Goal: Ask a question: Seek information or help from site administrators or community

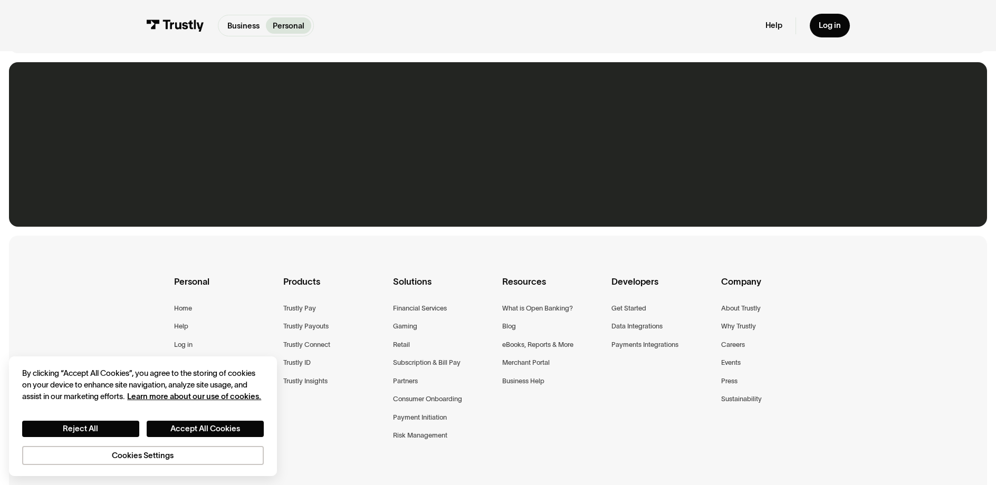
scroll to position [793, 0]
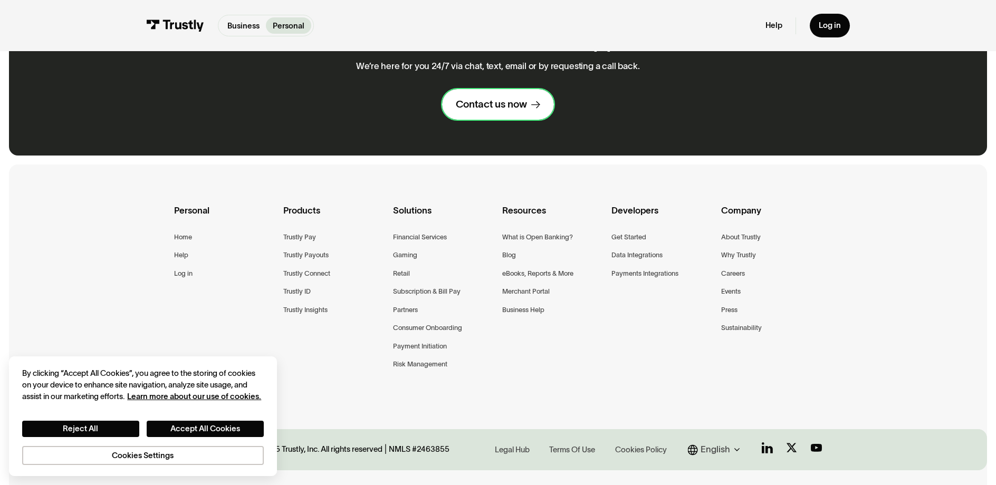
click at [484, 111] on div "Contact us now" at bounding box center [491, 104] width 71 height 13
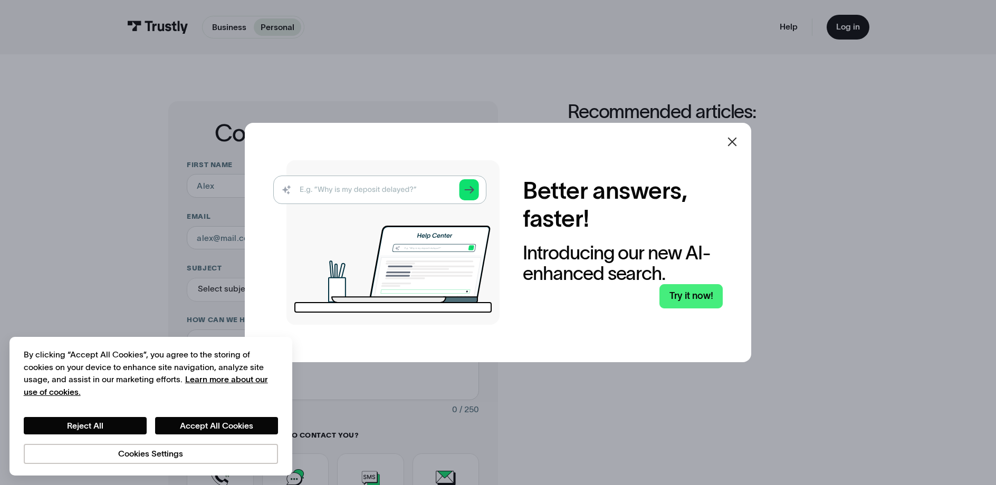
click at [734, 136] on icon at bounding box center [732, 142] width 13 height 13
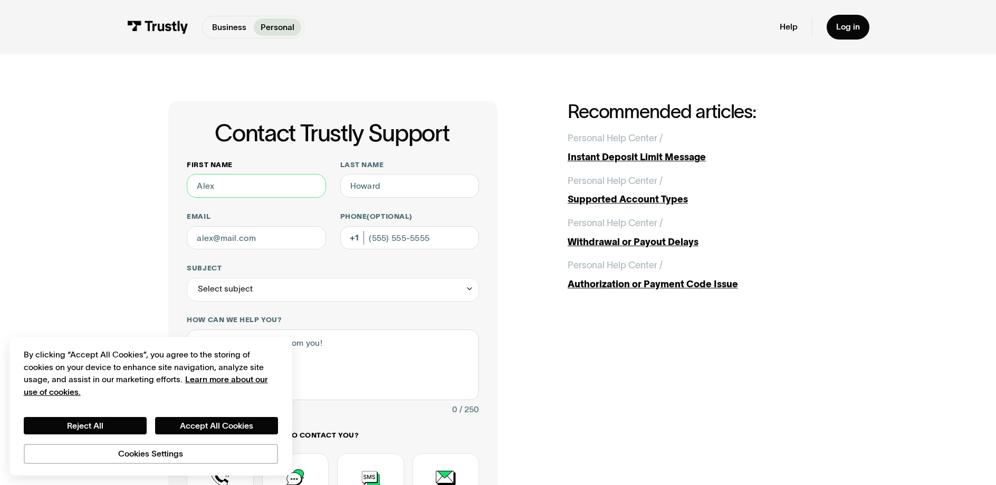
click at [197, 198] on input "First name" at bounding box center [256, 186] width 139 height 24
type input "Test"
click at [366, 198] on input "Last name" at bounding box center [409, 186] width 139 height 24
type input "test"
click at [92, 417] on button "Reject All" at bounding box center [85, 425] width 123 height 17
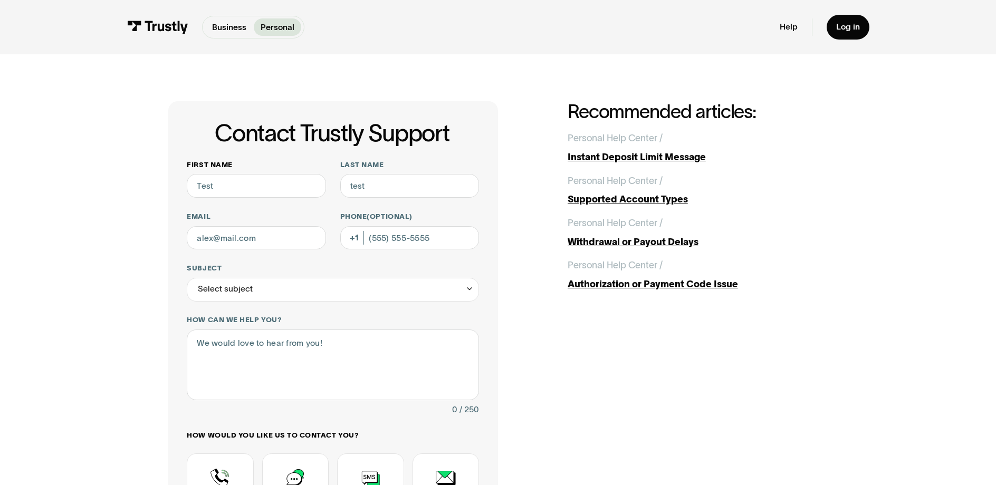
click at [96, 417] on button "Reject All" at bounding box center [85, 425] width 123 height 17
click at [202, 250] on input "Email" at bounding box center [256, 238] width 139 height 24
type input "tiffany.mckinney@trustly.com"
click at [231, 302] on div "Select subject" at bounding box center [333, 290] width 292 height 24
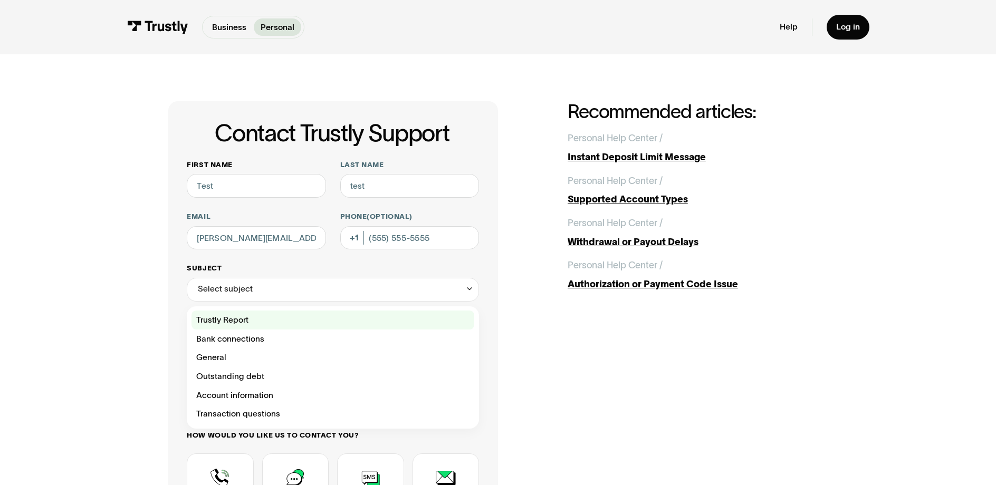
click at [228, 330] on div "Contact Trustly Support" at bounding box center [333, 320] width 283 height 19
type input "**********"
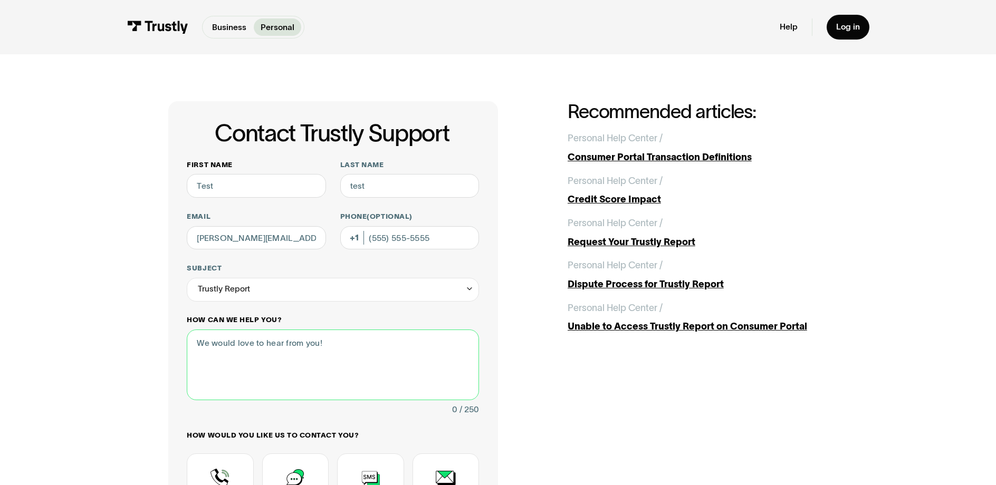
click at [231, 401] on textarea "How can we help you?" at bounding box center [333, 365] width 292 height 71
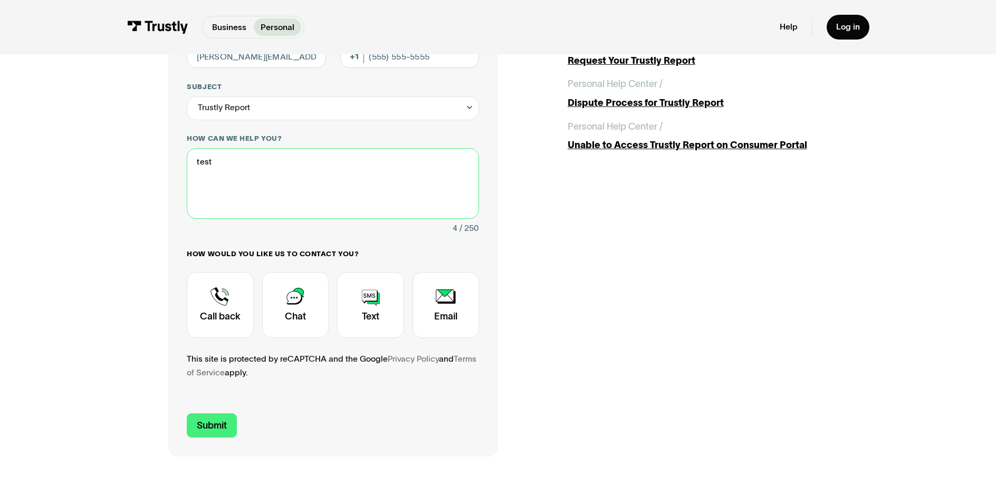
scroll to position [209, 0]
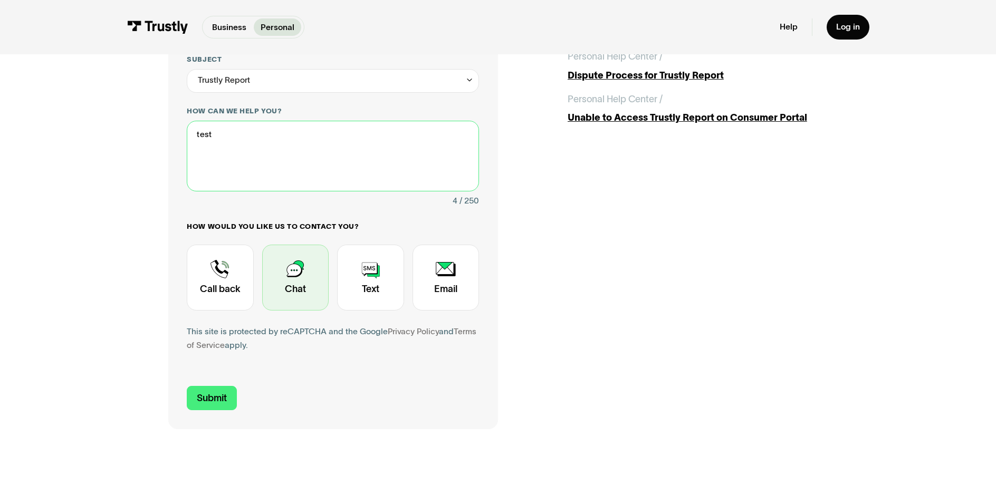
type textarea "test"
click at [262, 311] on div "Contact Trustly Support" at bounding box center [295, 278] width 66 height 66
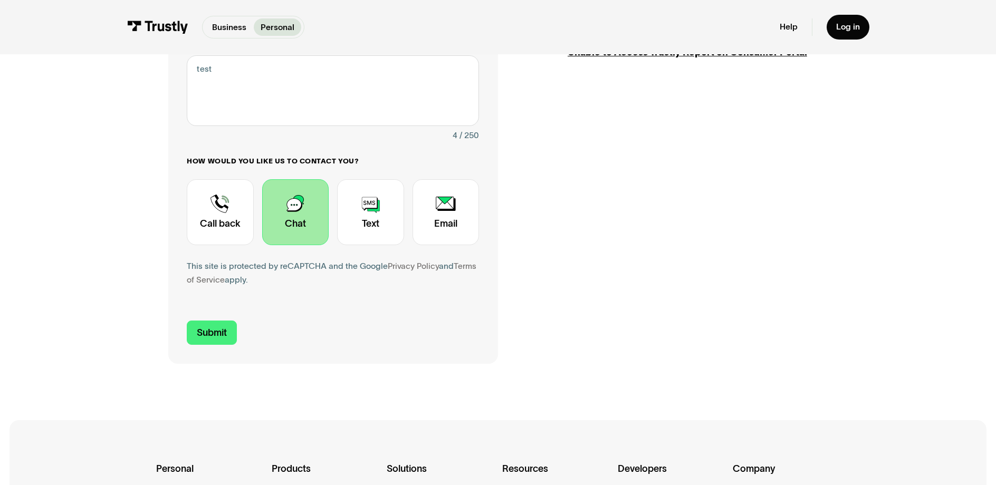
scroll to position [334, 0]
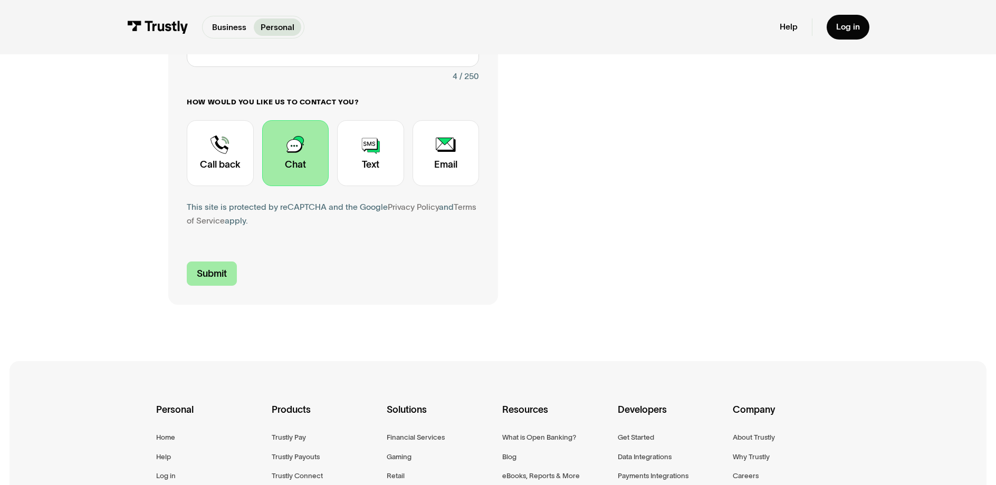
click at [188, 287] on input "Submit" at bounding box center [212, 274] width 50 height 25
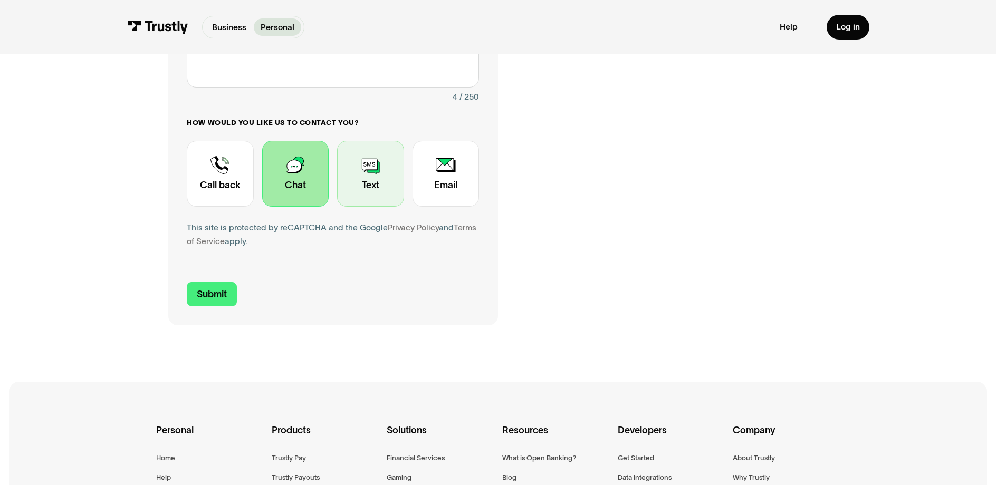
scroll to position [338, 0]
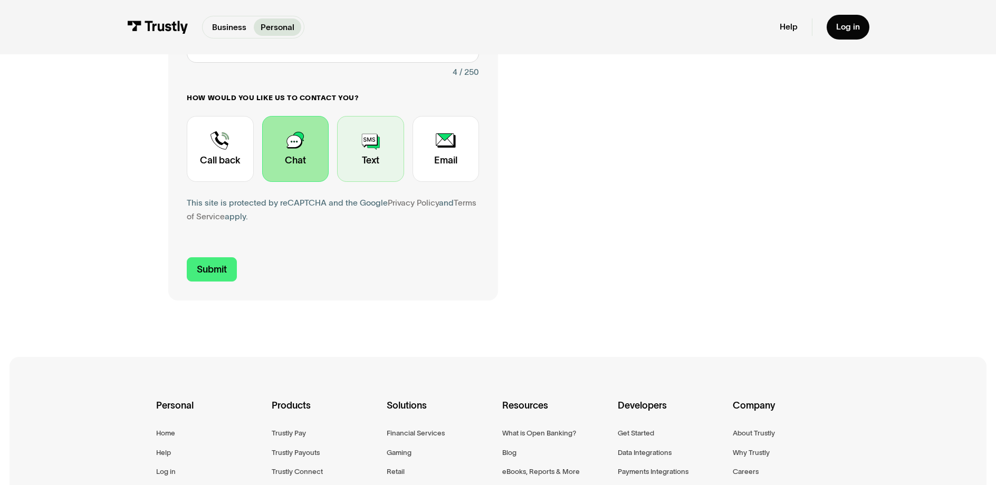
click at [342, 182] on div "Contact Trustly Support" at bounding box center [370, 149] width 66 height 66
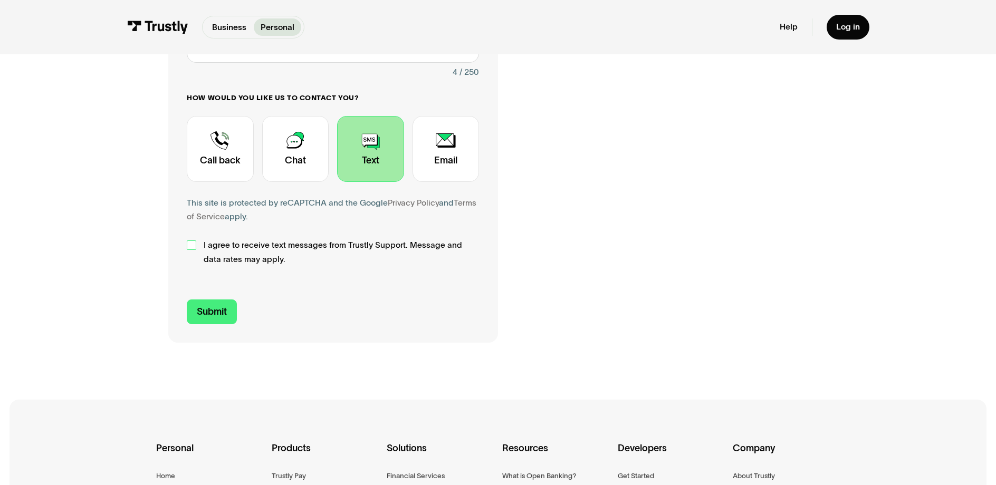
click at [187, 250] on div "Contact Trustly Support" at bounding box center [191, 245] width 9 height 9
click at [187, 325] on input "Submit" at bounding box center [212, 312] width 50 height 25
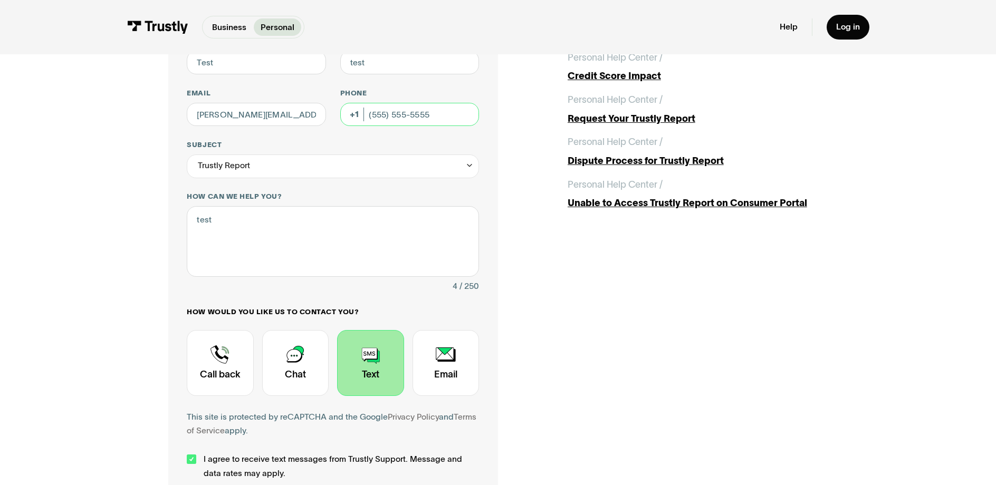
scroll to position [120, 0]
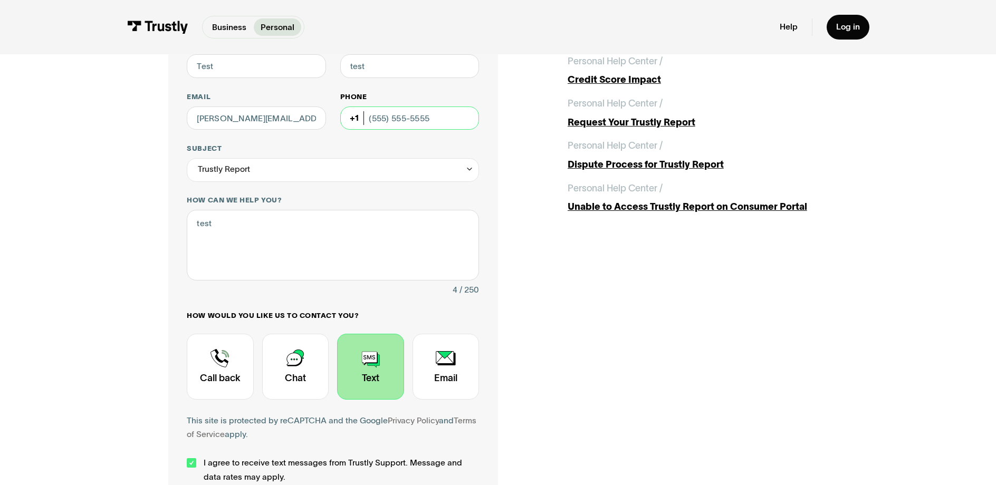
click at [394, 130] on input "Phone (Optional)" at bounding box center [409, 119] width 139 height 24
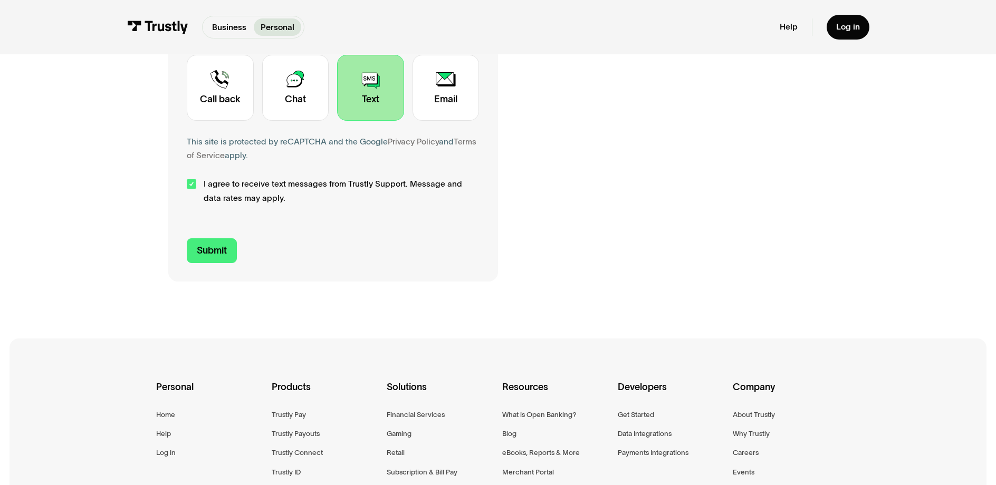
scroll to position [444, 0]
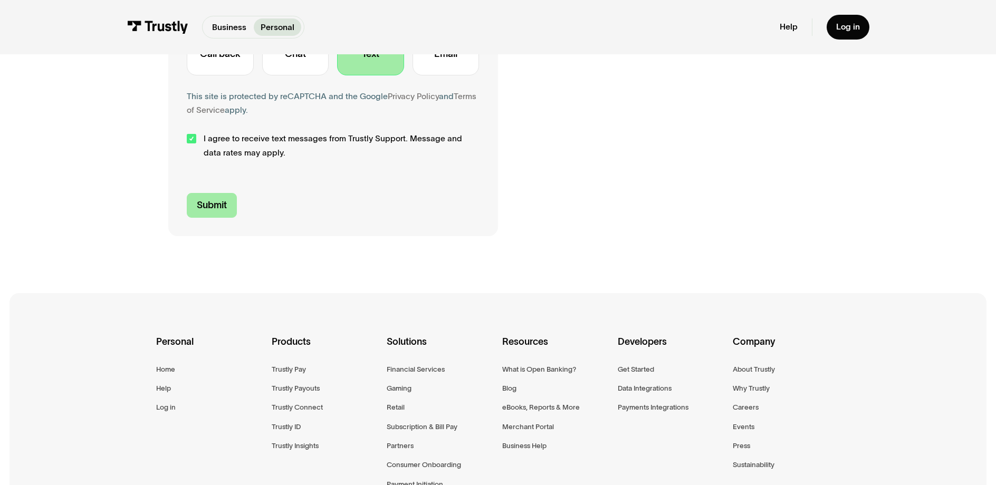
click at [193, 218] on input "Submit" at bounding box center [212, 205] width 50 height 25
type input "+13038838502"
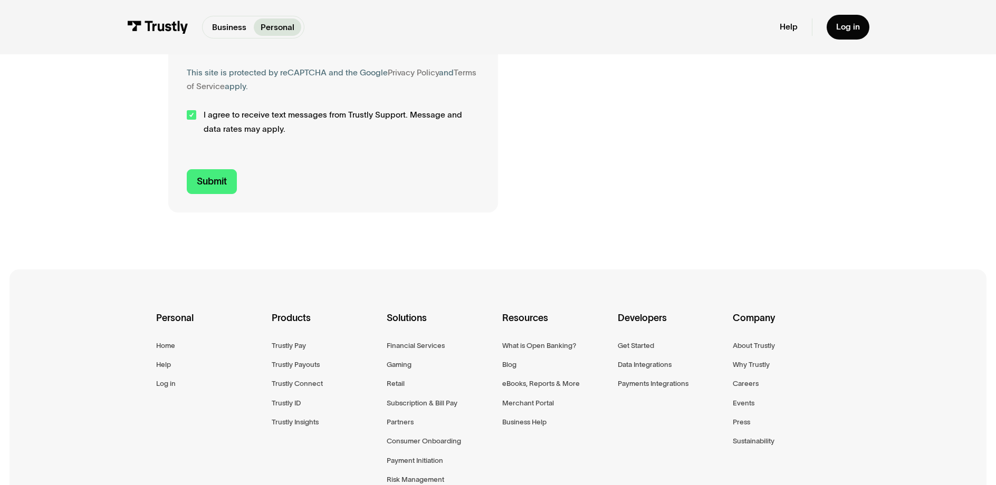
scroll to position [393, 0]
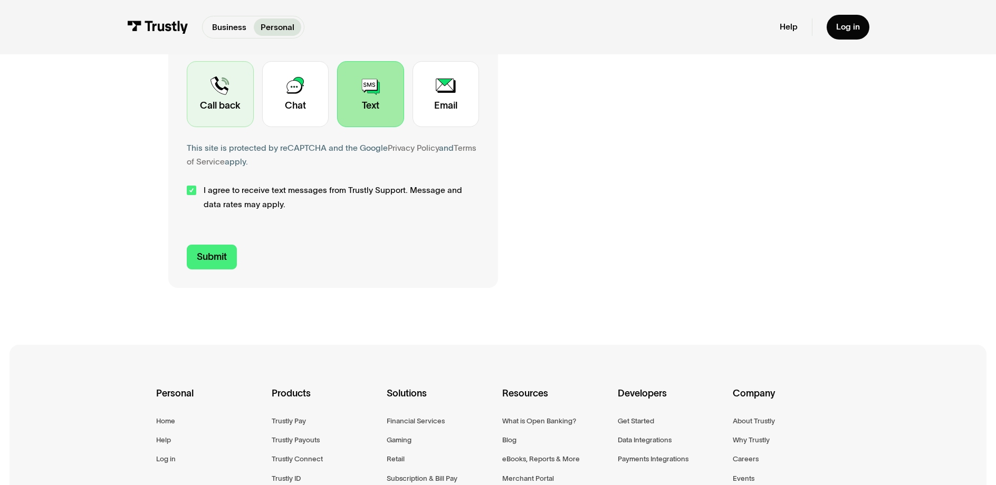
click at [187, 127] on div "Contact Trustly Support" at bounding box center [220, 94] width 66 height 66
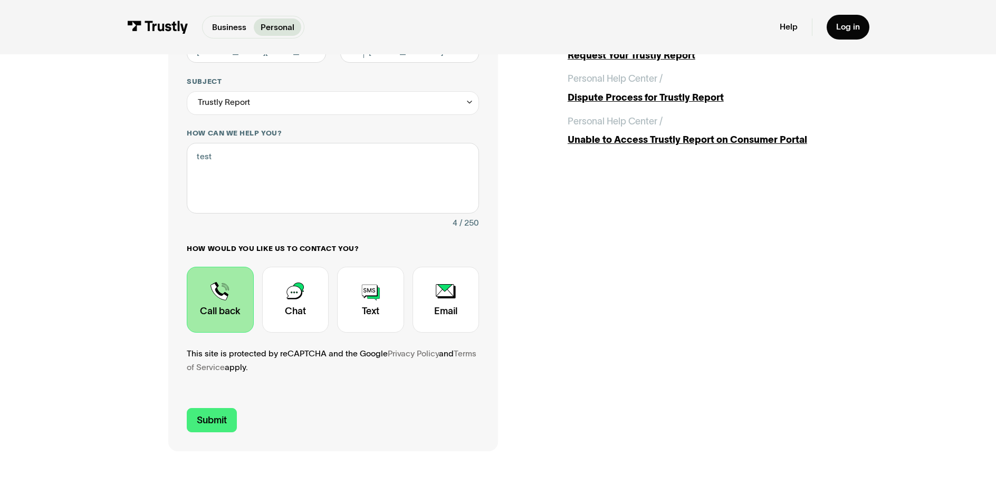
scroll to position [190, 0]
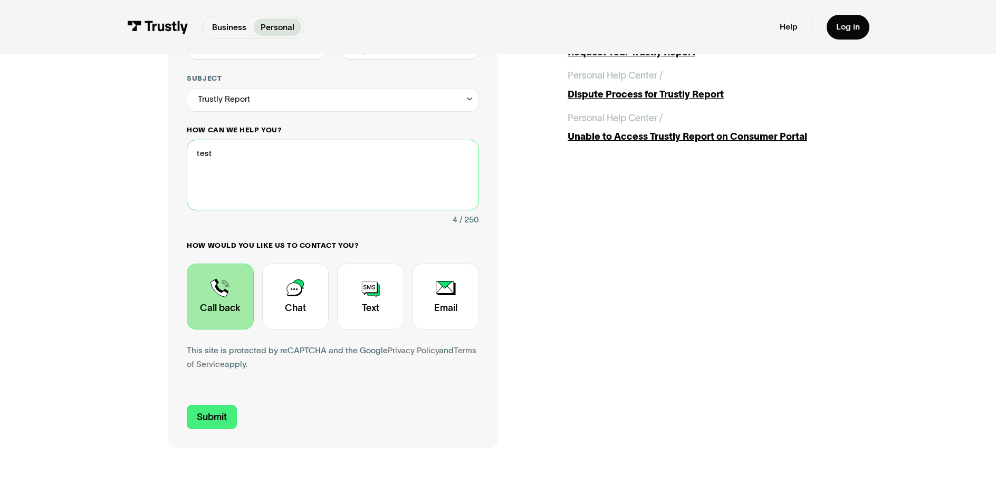
click at [227, 211] on textarea "test" at bounding box center [333, 175] width 292 height 71
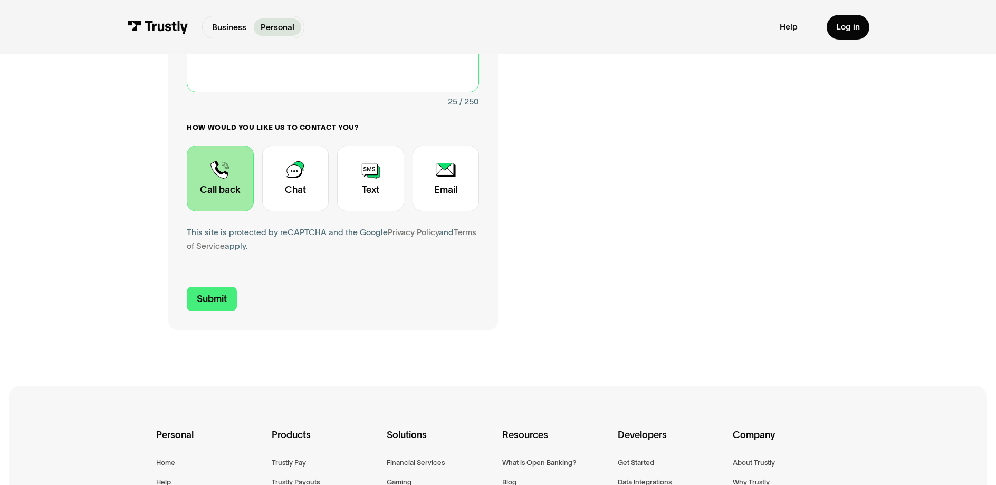
scroll to position [350, 0]
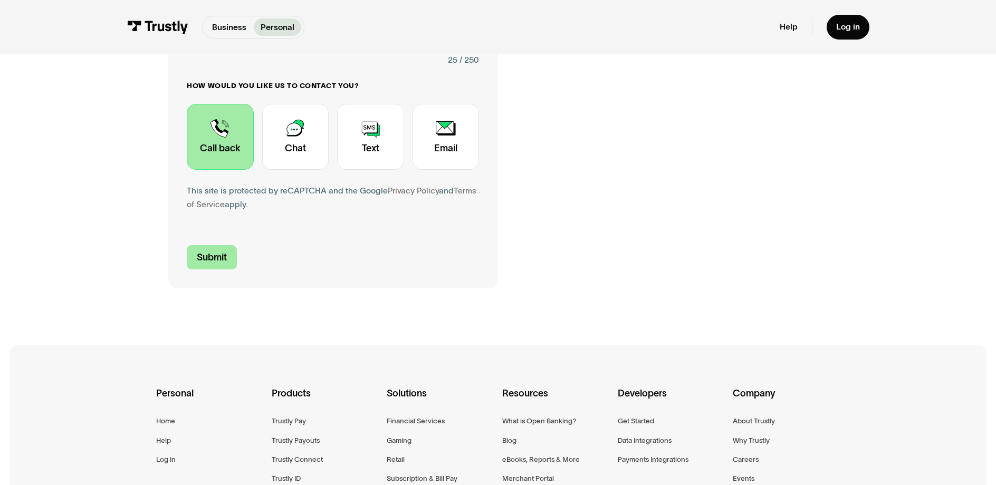
type textarea "test - please ignore this"
click at [187, 270] on input "Submit" at bounding box center [212, 257] width 50 height 25
click at [430, 170] on div "Contact Trustly Support" at bounding box center [446, 137] width 66 height 66
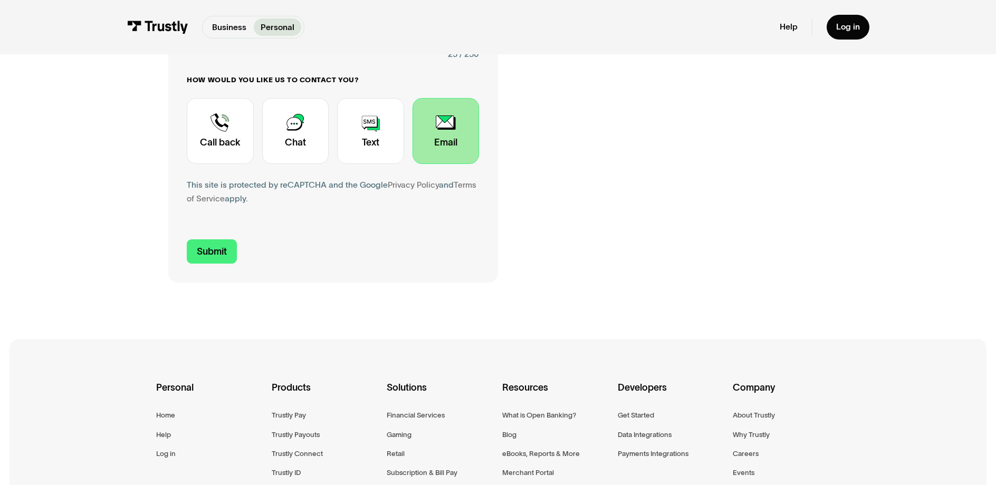
scroll to position [361, 0]
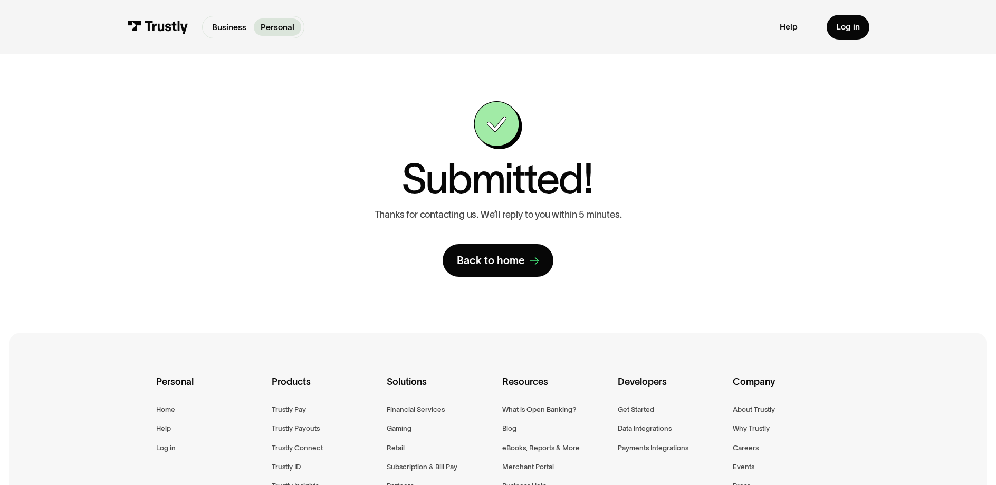
scroll to position [1, 0]
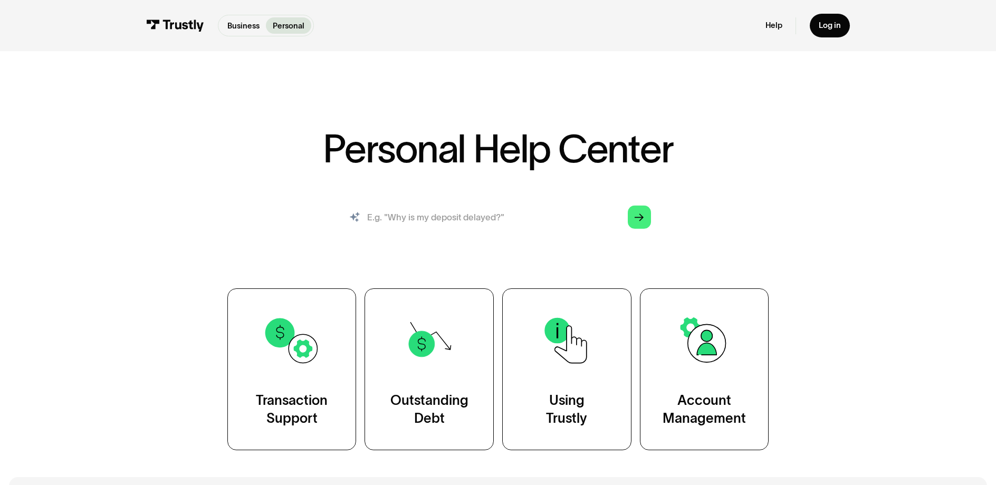
click at [401, 235] on input "search" at bounding box center [498, 217] width 324 height 36
click at [406, 235] on input "search" at bounding box center [498, 217] width 324 height 36
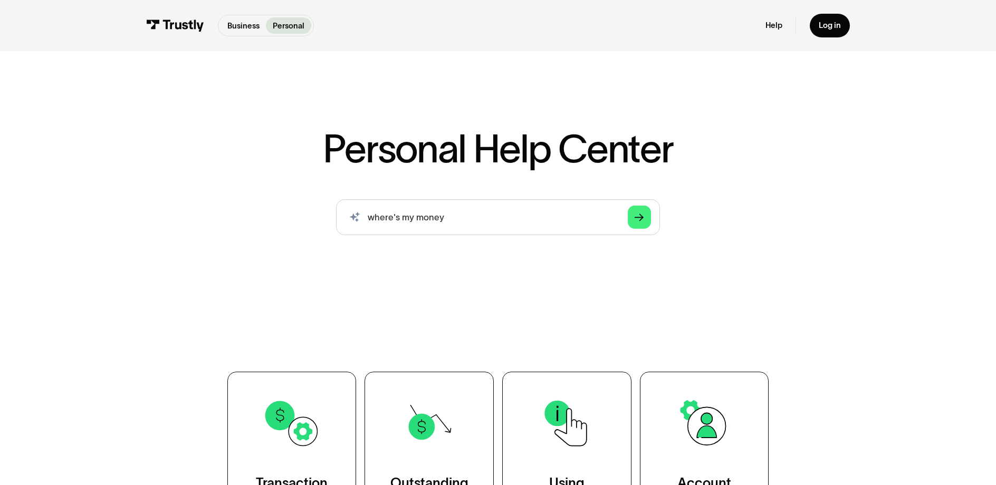
click at [441, 209] on div "Personal Help Center AI-powered search ( 1 / 4 ) Type your question and our sma…" at bounding box center [498, 331] width 648 height 405
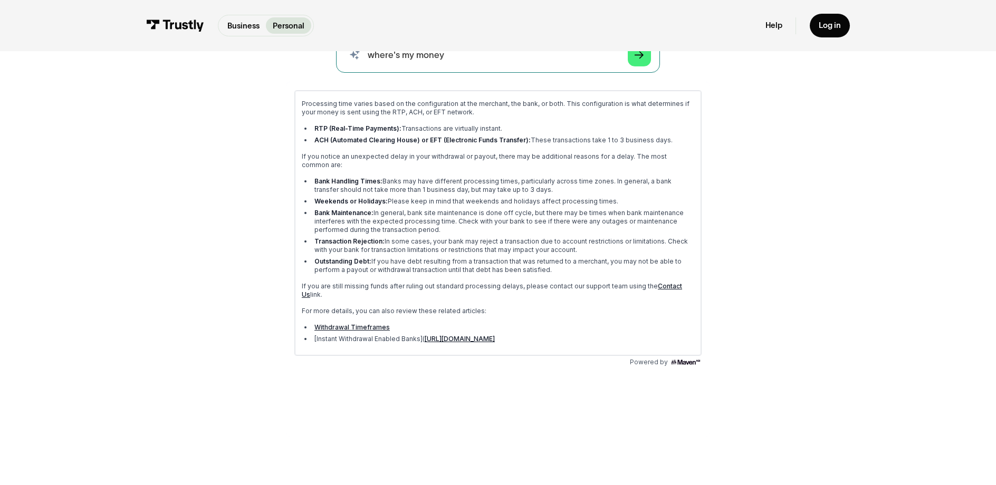
scroll to position [189, 0]
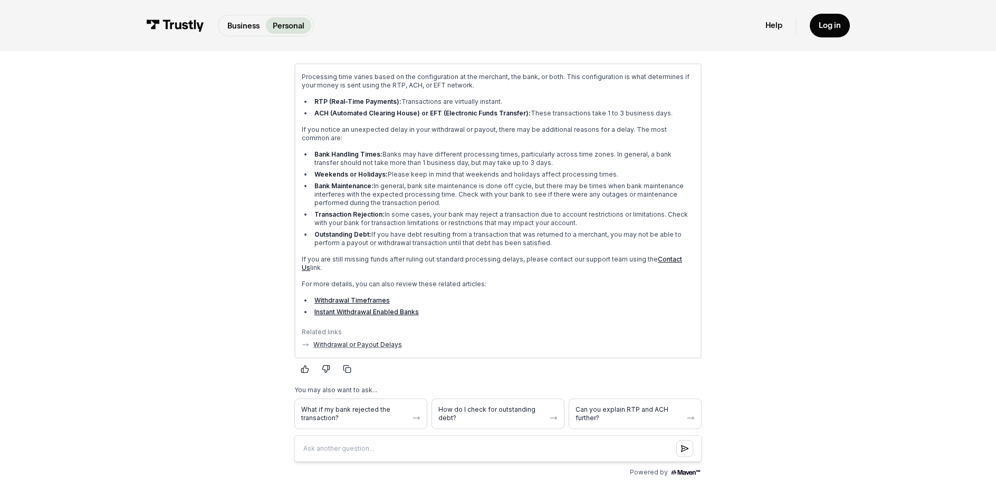
click at [682, 271] on link "Contact Us" at bounding box center [491, 263] width 380 height 16
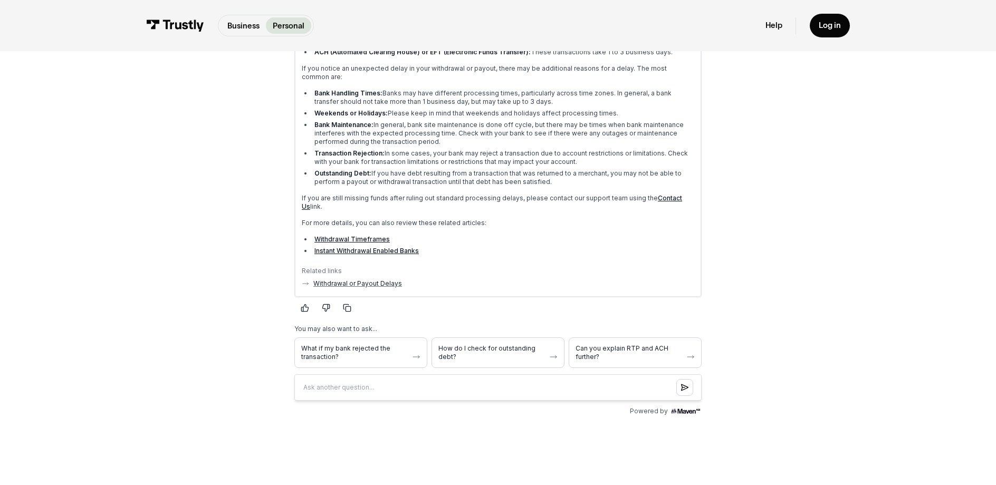
scroll to position [298, 0]
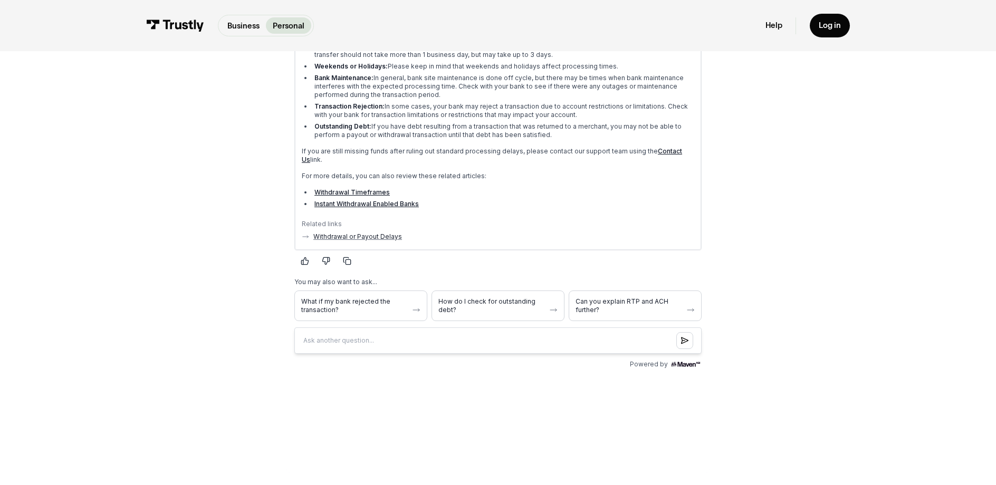
click at [345, 208] on link "Instant Withdrawal Enabled Banks" at bounding box center [366, 204] width 104 height 8
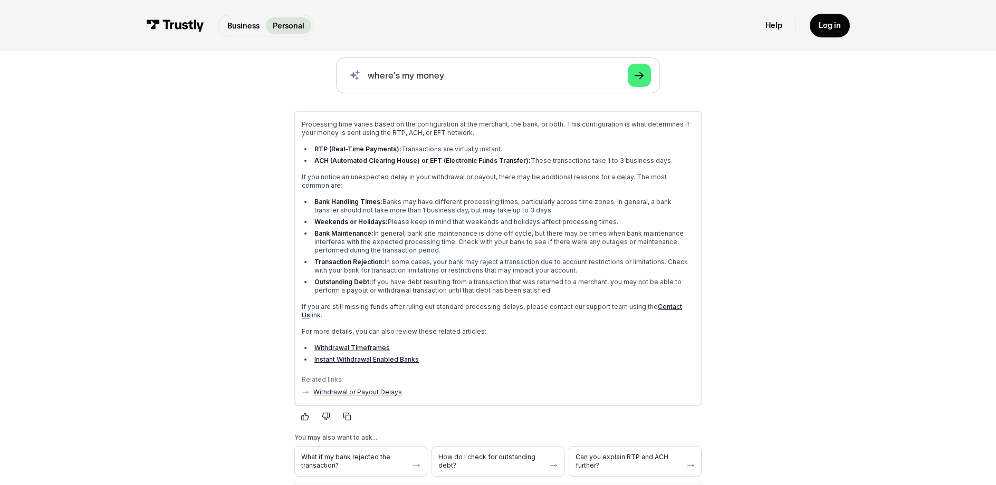
scroll to position [142, 0]
click at [463, 93] on input "where's my money" at bounding box center [498, 75] width 324 height 36
drag, startPoint x: 428, startPoint y: 121, endPoint x: 456, endPoint y: 111, distance: 30.0
click at [456, 93] on input "where's my money" at bounding box center [498, 75] width 324 height 36
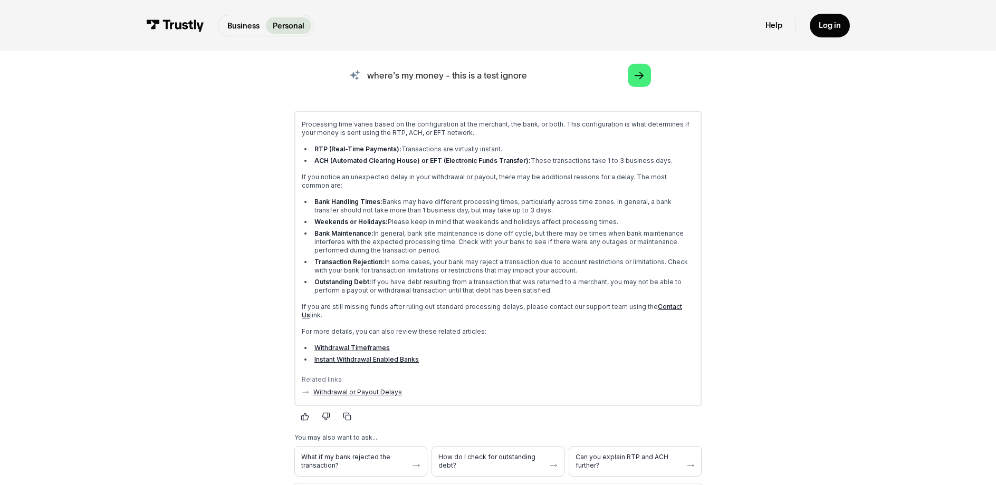
type input "where's my money - this is a test ignore"
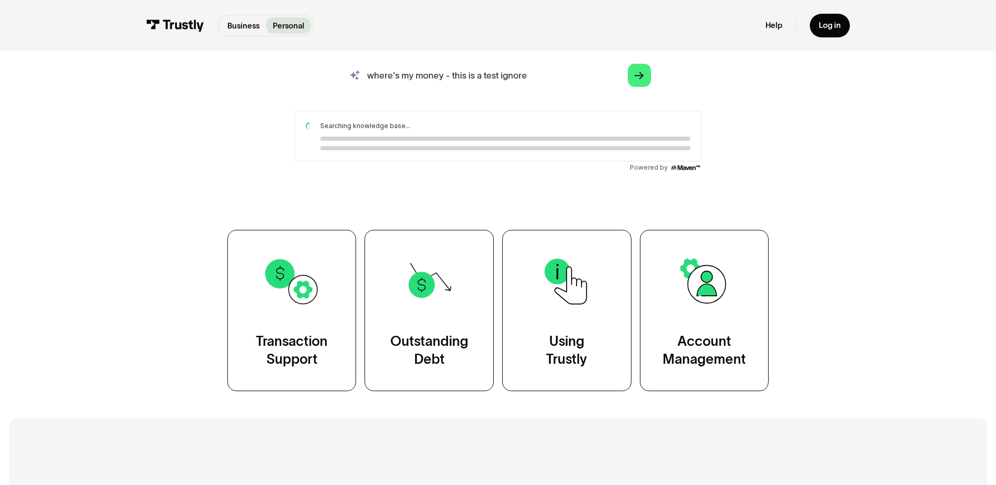
scroll to position [0, 0]
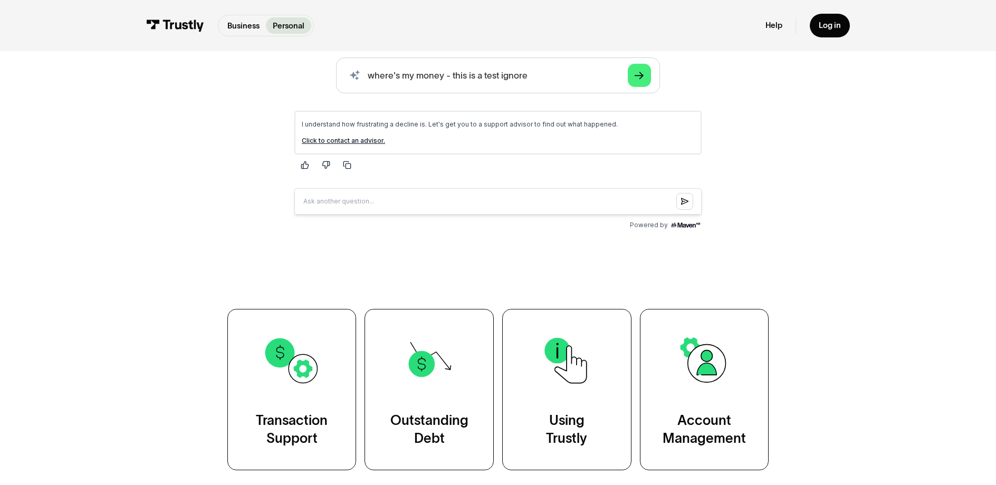
click at [377, 144] on link "Click to contact an advisor." at bounding box center [342, 140] width 83 height 8
click at [639, 112] on div "I understand how frustrating a decline is. Let's get you to a support advisor t…" at bounding box center [497, 132] width 406 height 43
click at [776, 164] on div "AI-powered search ( 1 / 4 ) Type your question and our smart search will find y…" at bounding box center [498, 161] width 648 height 207
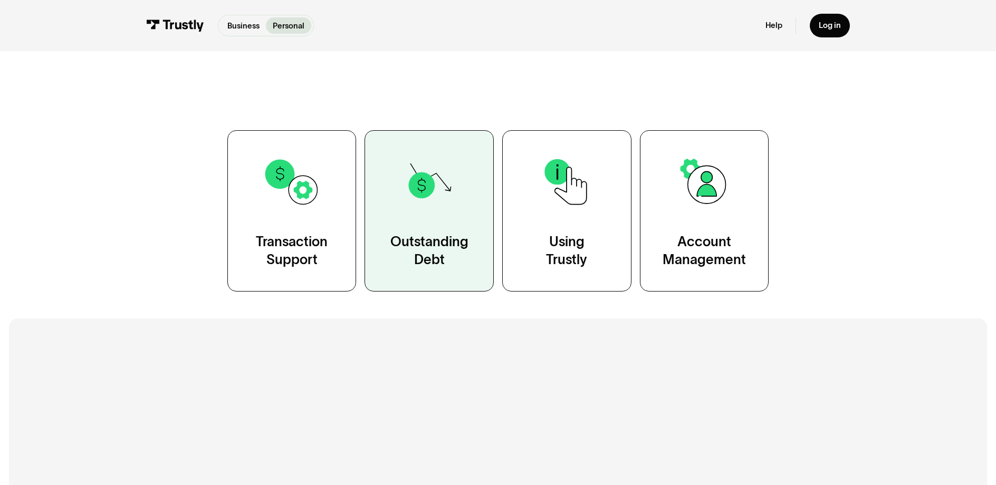
scroll to position [344, 0]
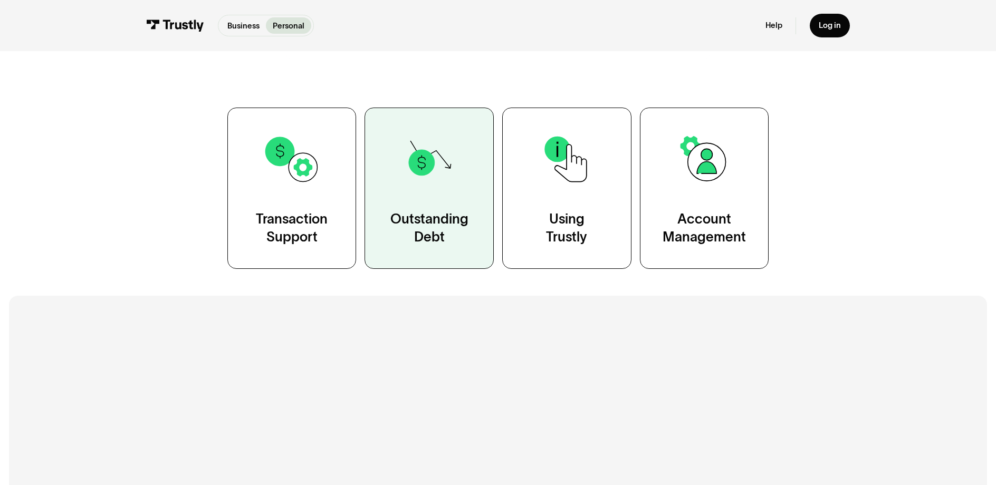
click at [414, 246] on div "Outstanding Debt" at bounding box center [430, 229] width 78 height 36
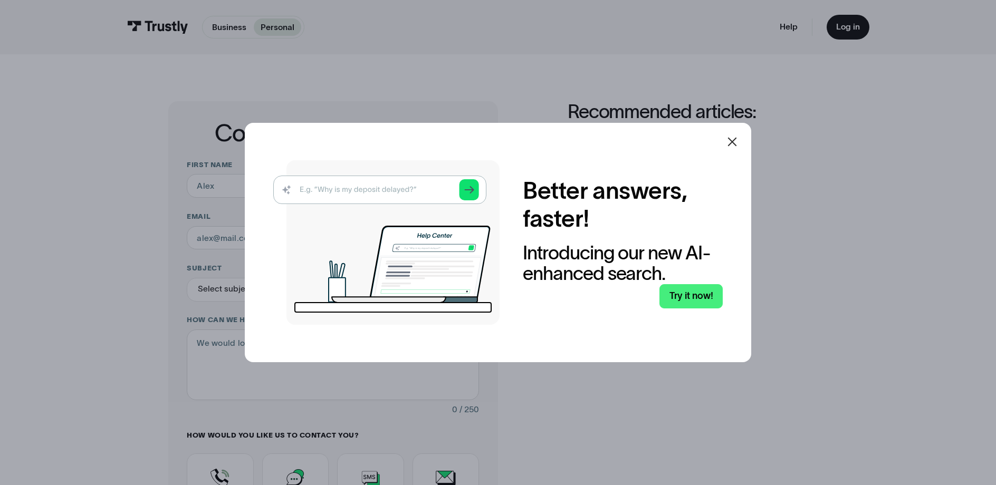
click at [732, 136] on icon at bounding box center [732, 142] width 13 height 13
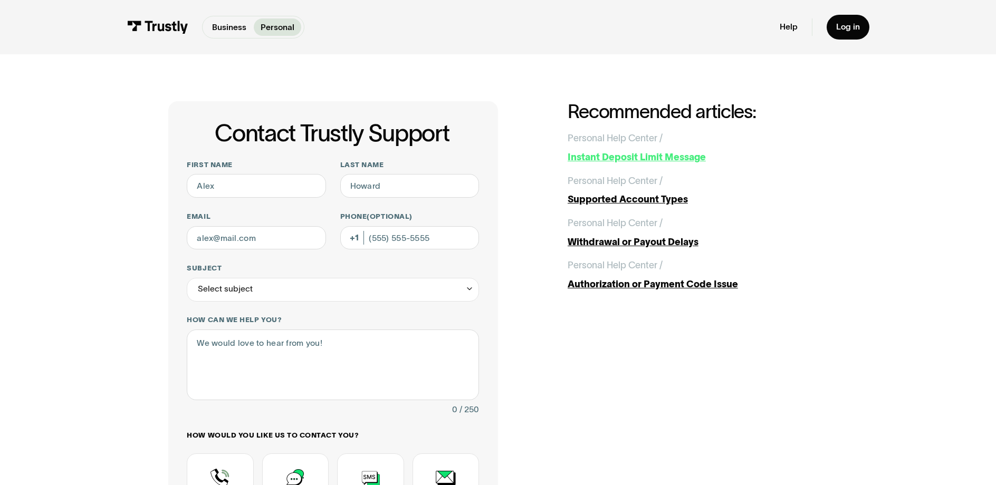
click at [672, 165] on div "Instant Deposit Limit Message" at bounding box center [698, 157] width 261 height 14
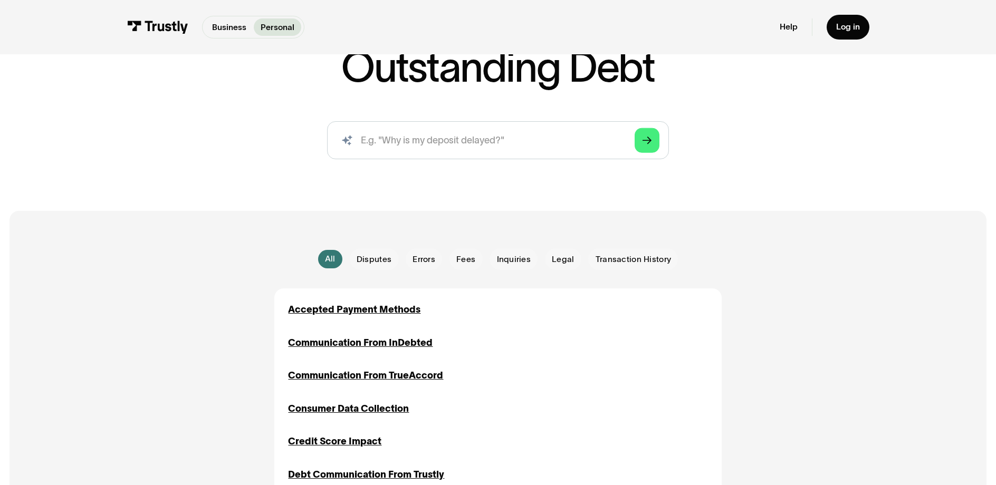
scroll to position [132, 0]
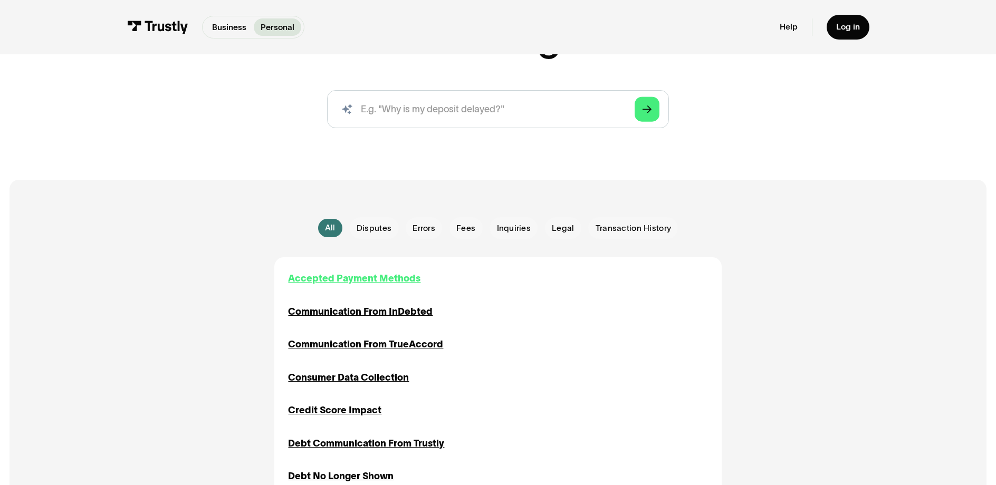
click at [343, 286] on div "Accepted Payment Methods" at bounding box center [354, 279] width 132 height 14
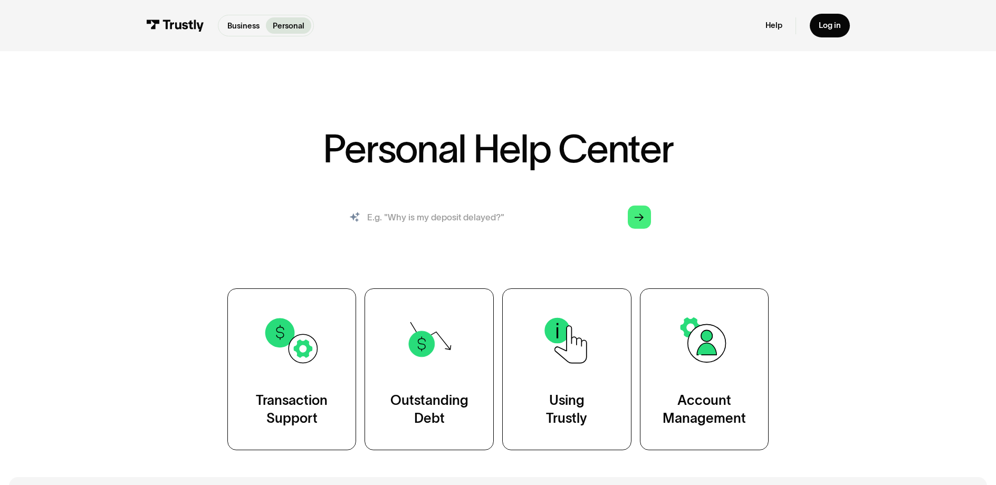
click at [497, 235] on input "search" at bounding box center [498, 217] width 324 height 36
type input "ach"
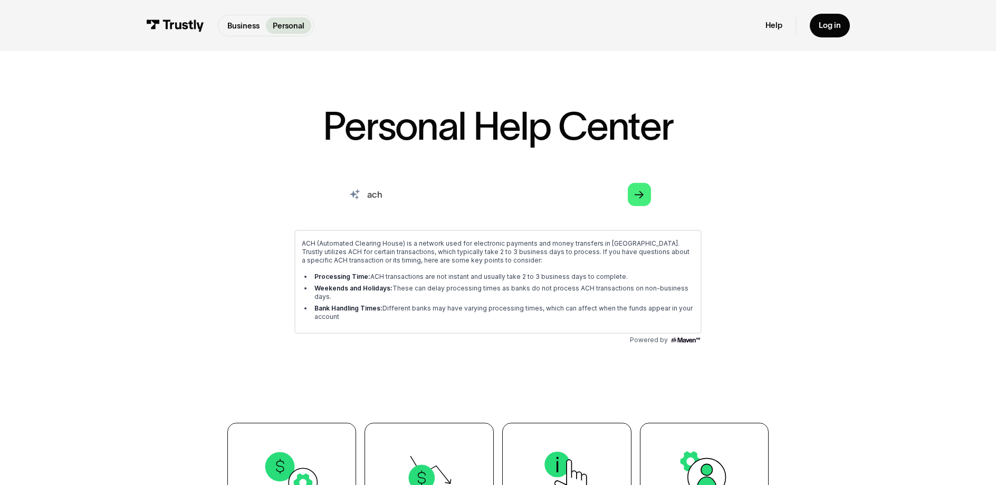
scroll to position [26, 0]
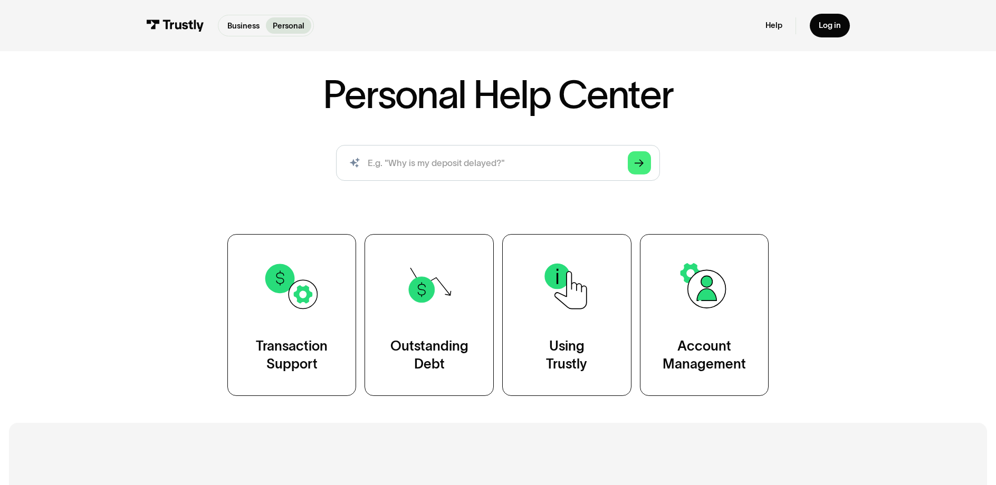
scroll to position [61, 0]
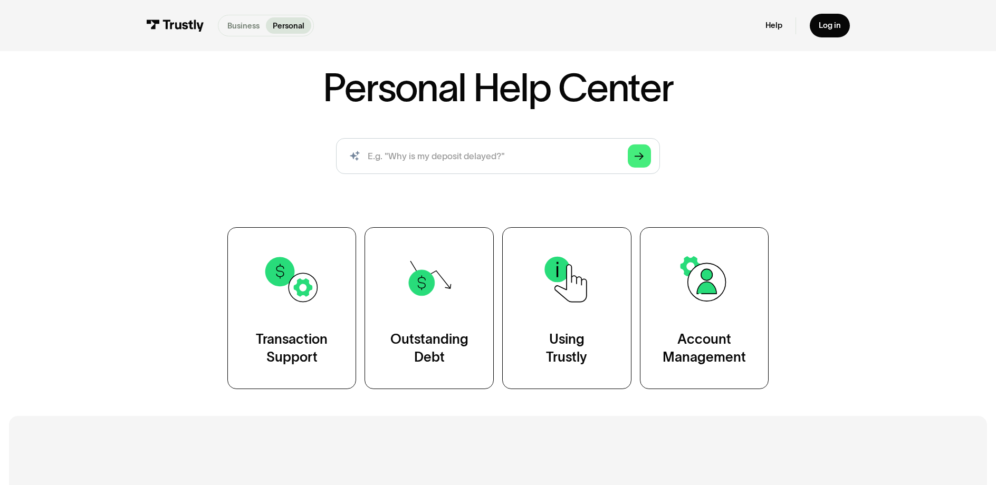
click at [227, 32] on p "Business" at bounding box center [243, 26] width 32 height 12
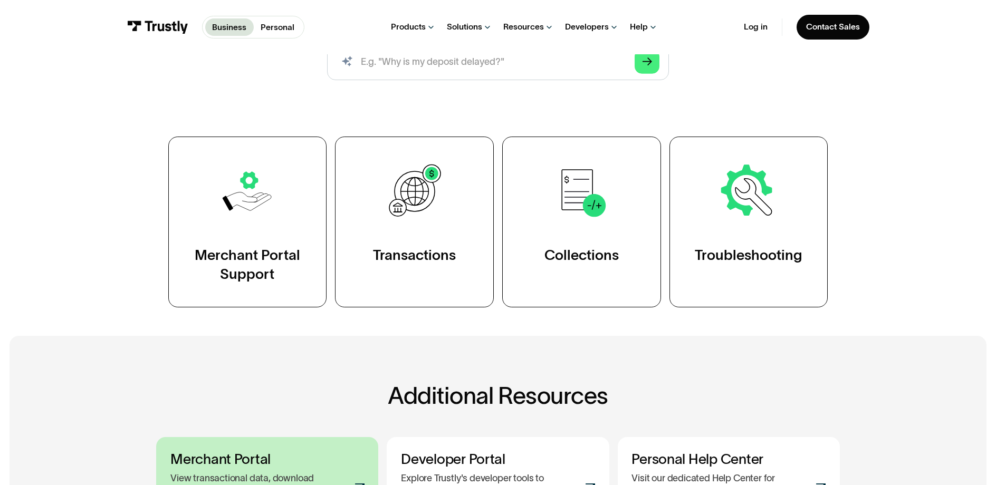
scroll to position [151, 0]
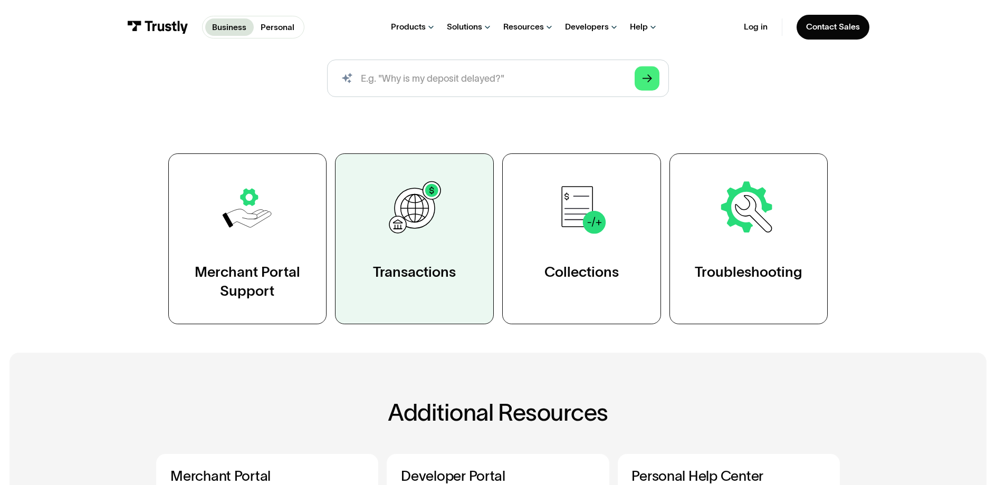
click at [384, 239] on img at bounding box center [414, 208] width 61 height 61
